Goal: Obtain resource: Obtain resource

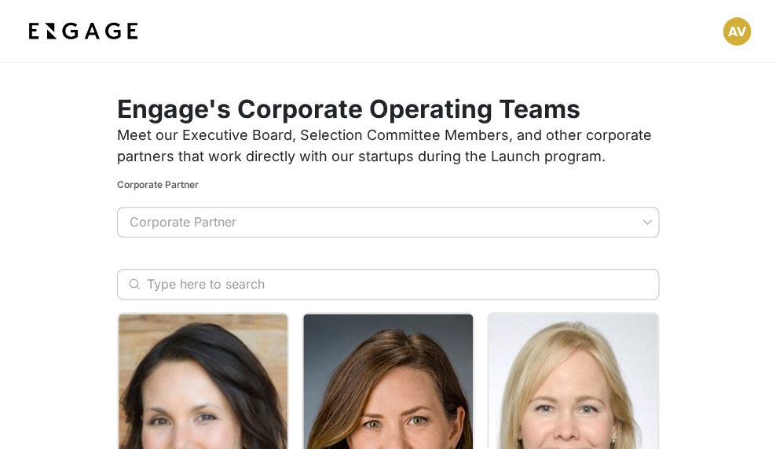
click at [112, 30] on img at bounding box center [83, 31] width 116 height 28
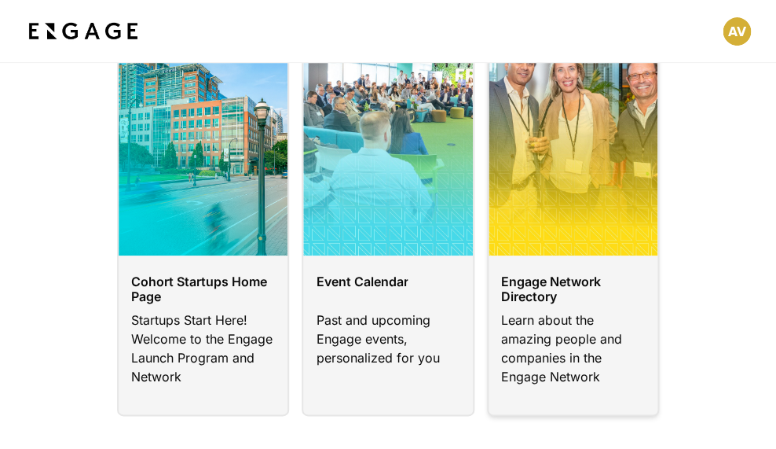
scroll to position [137, 0]
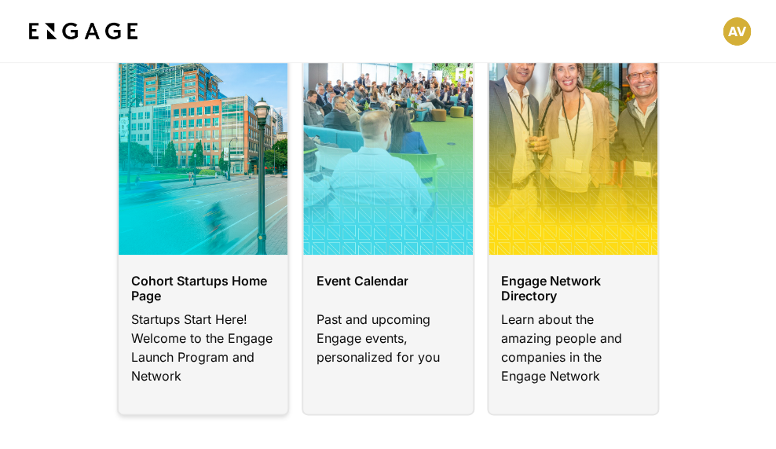
click at [231, 299] on link at bounding box center [203, 208] width 172 height 413
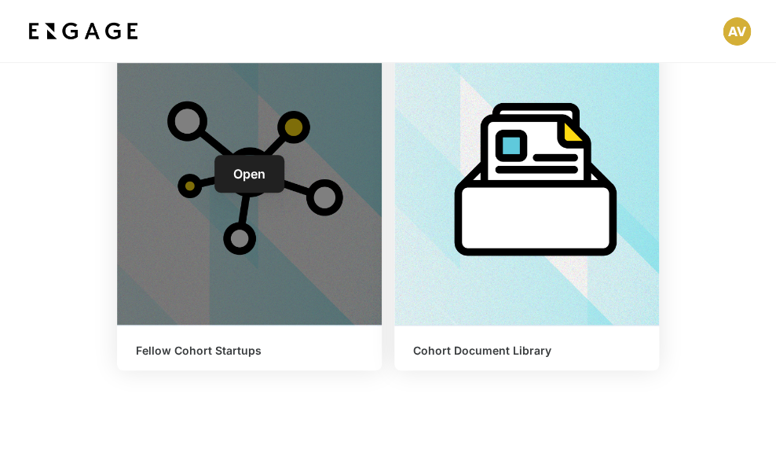
scroll to position [1460, 0]
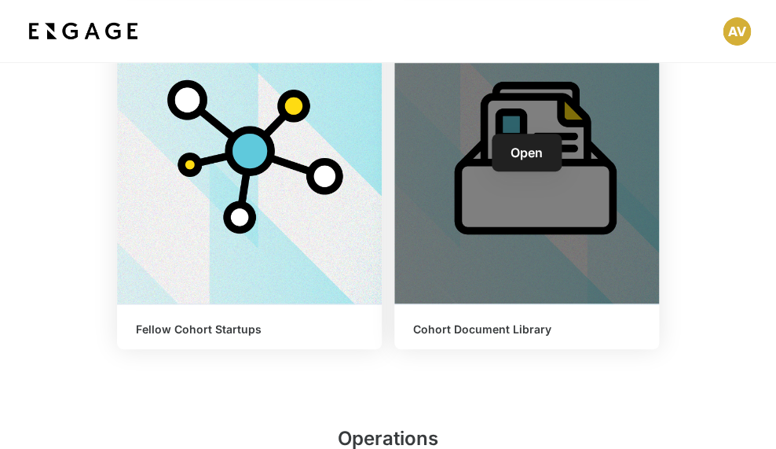
click at [510, 264] on div "Open" at bounding box center [526, 152] width 265 height 301
click at [532, 181] on div "Open" at bounding box center [526, 152] width 265 height 301
click at [547, 136] on link "Open" at bounding box center [527, 153] width 70 height 38
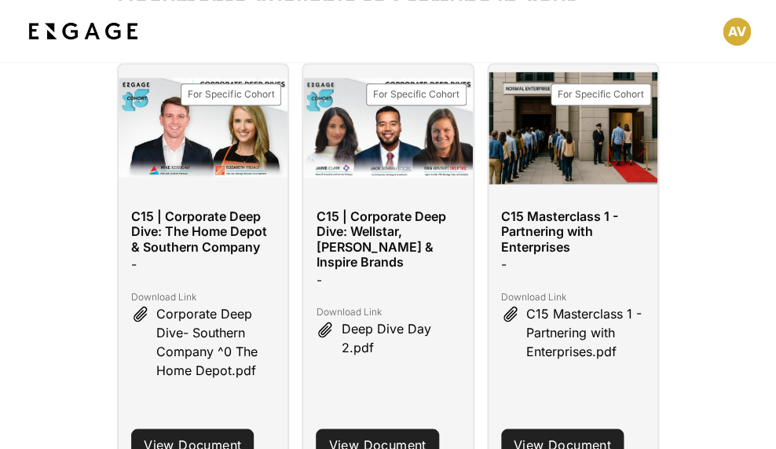
scroll to position [410, 0]
click at [579, 428] on link "View Document" at bounding box center [562, 443] width 123 height 31
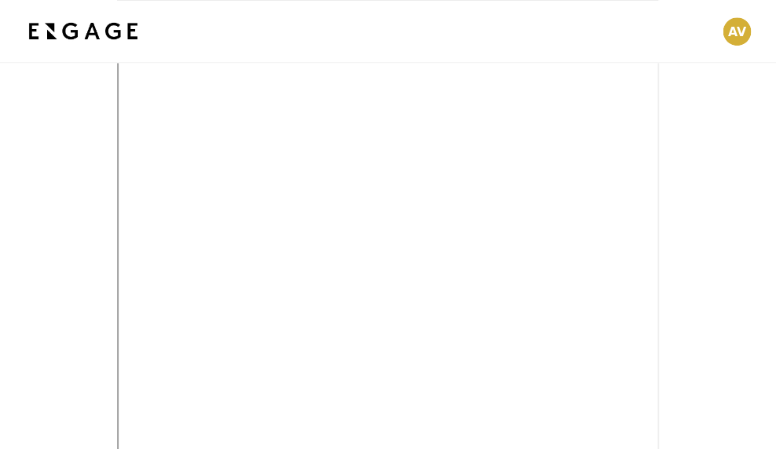
scroll to position [252, 0]
